Goal: Check status

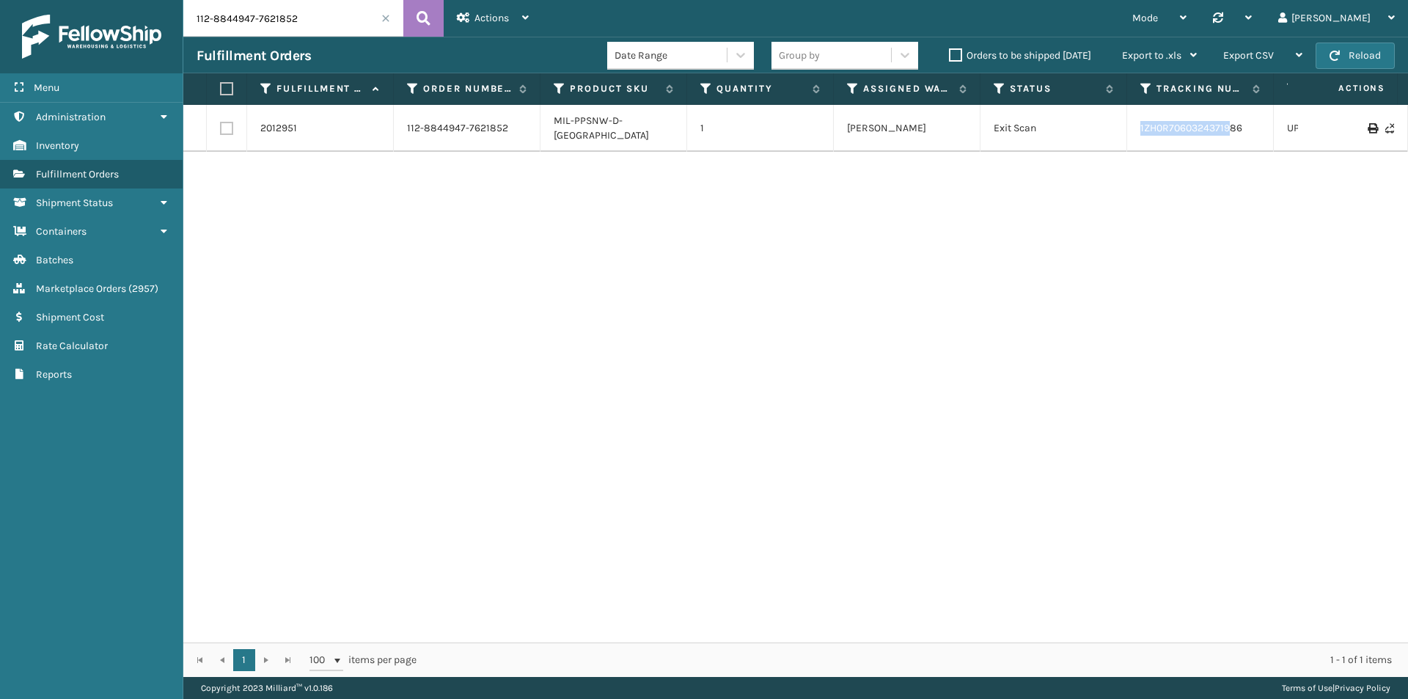
drag, startPoint x: 1177, startPoint y: 112, endPoint x: 1119, endPoint y: 120, distance: 58.5
click at [1119, 120] on tr "2012951 112-8844947-7621852 MIL-PPSNW-D-TN 1 [PERSON_NAME] Exit Scan 1ZH0R70603…" at bounding box center [1003, 128] width 1641 height 47
click at [1264, 123] on td "1ZH0R7060324371986" at bounding box center [1201, 128] width 147 height 47
drag, startPoint x: 1262, startPoint y: 120, endPoint x: 1130, endPoint y: 121, distance: 132.1
click at [1130, 121] on td "1ZH0R7060324371986" at bounding box center [1201, 128] width 147 height 47
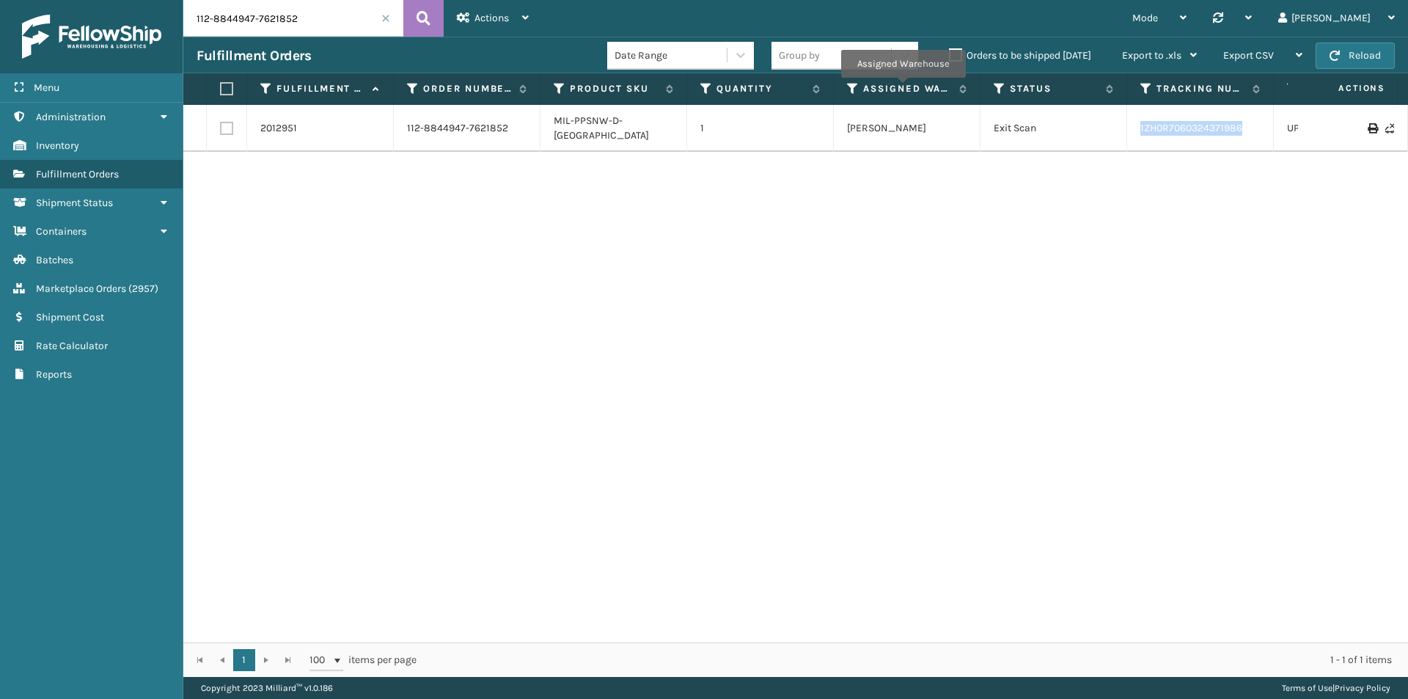
copy link "1ZH0R7060324371986"
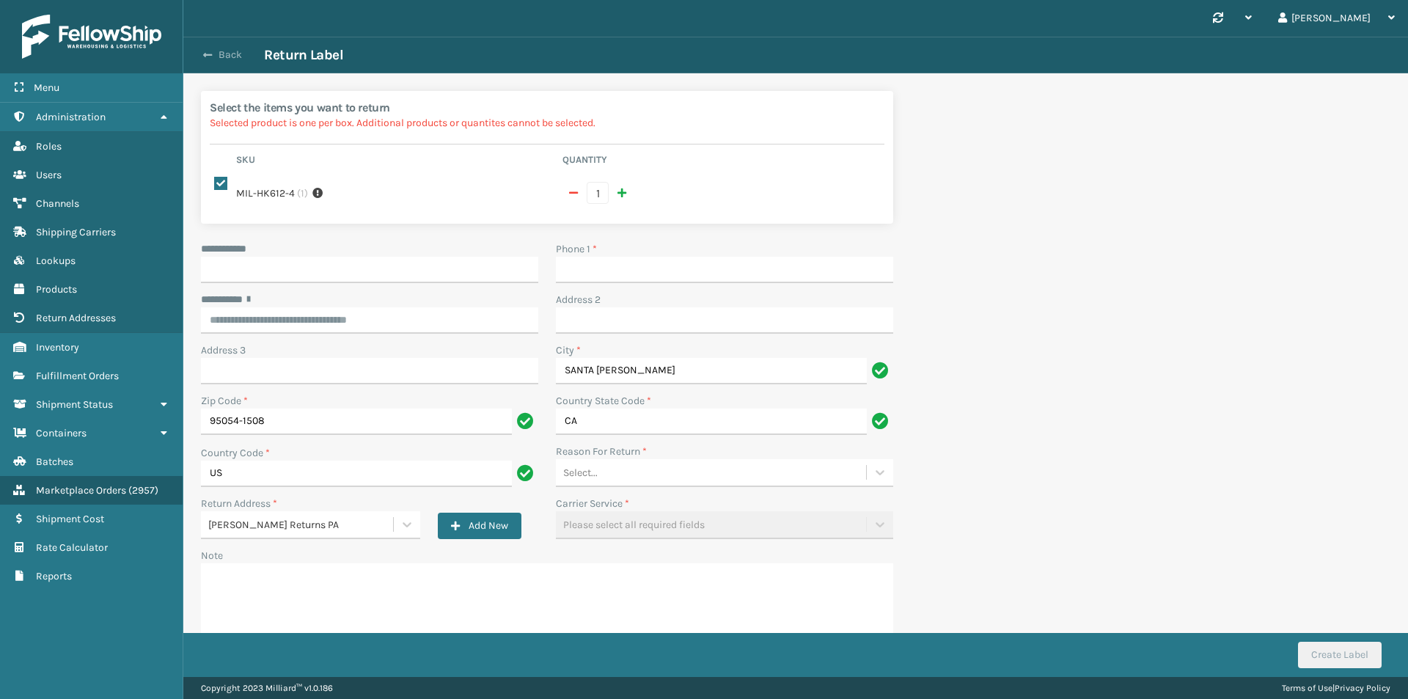
click at [240, 60] on button "Back" at bounding box center [230, 54] width 67 height 13
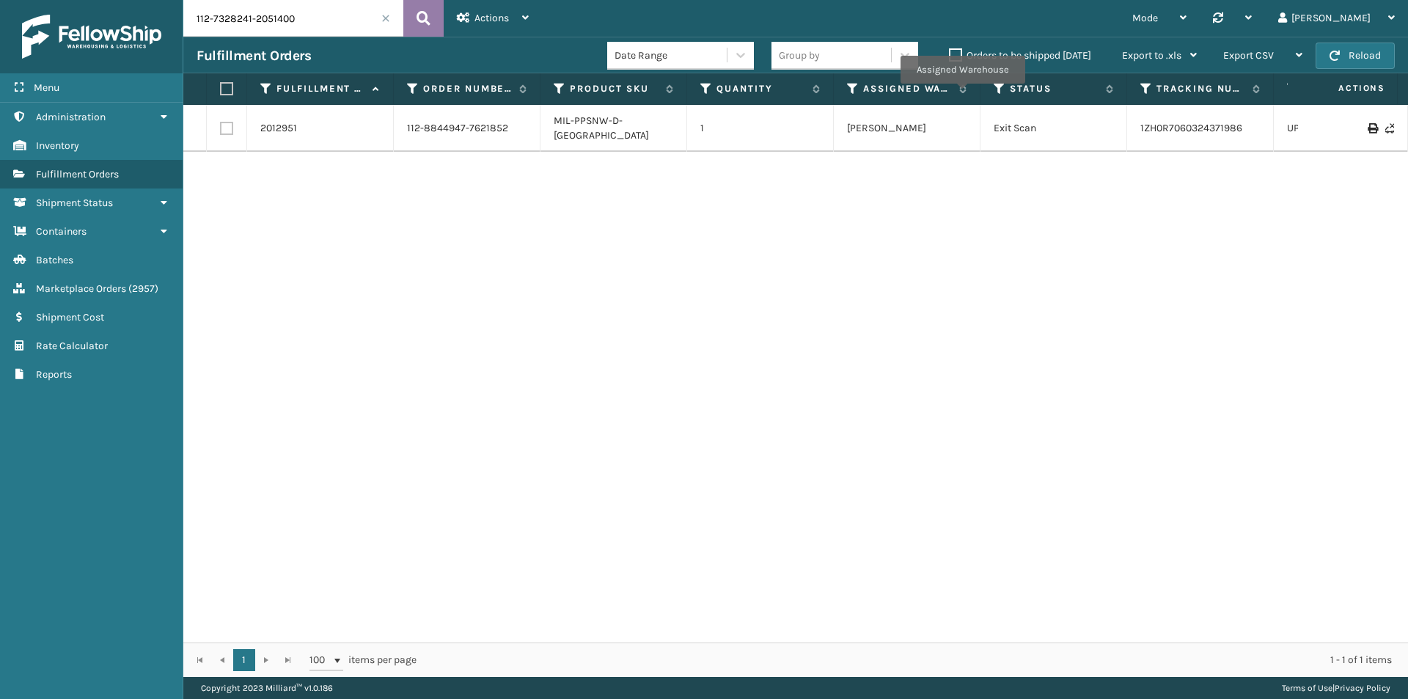
type input "112-7328241-2051400"
click at [420, 25] on icon at bounding box center [424, 18] width 14 height 22
drag, startPoint x: 1192, startPoint y: 123, endPoint x: 1120, endPoint y: 122, distance: 71.9
click at [1120, 122] on tr "2011231 112-7328241-2051400 MIL-FTMT-G 1 Haslet ([GEOGRAPHIC_DATA]) Exit Scan 3…" at bounding box center [1003, 121] width 1641 height 32
copy tr "391951950019"
